Goal: Find specific page/section: Find specific page/section

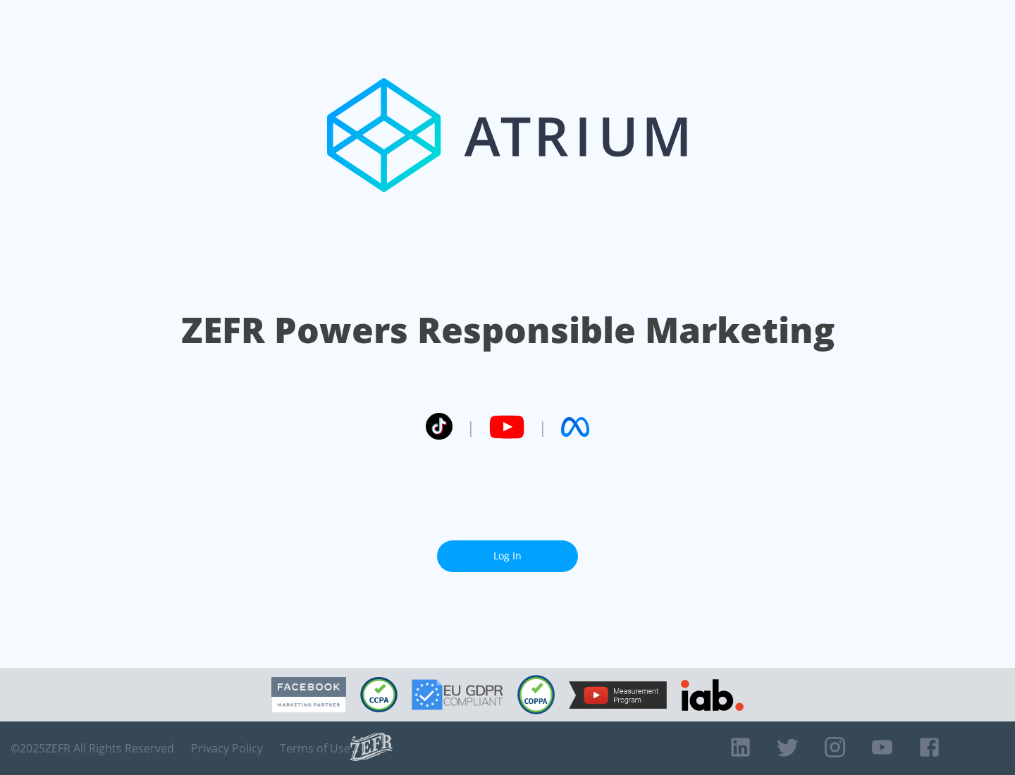
click at [507, 550] on link "Log In" at bounding box center [507, 556] width 141 height 32
